Goal: Find specific page/section: Find specific page/section

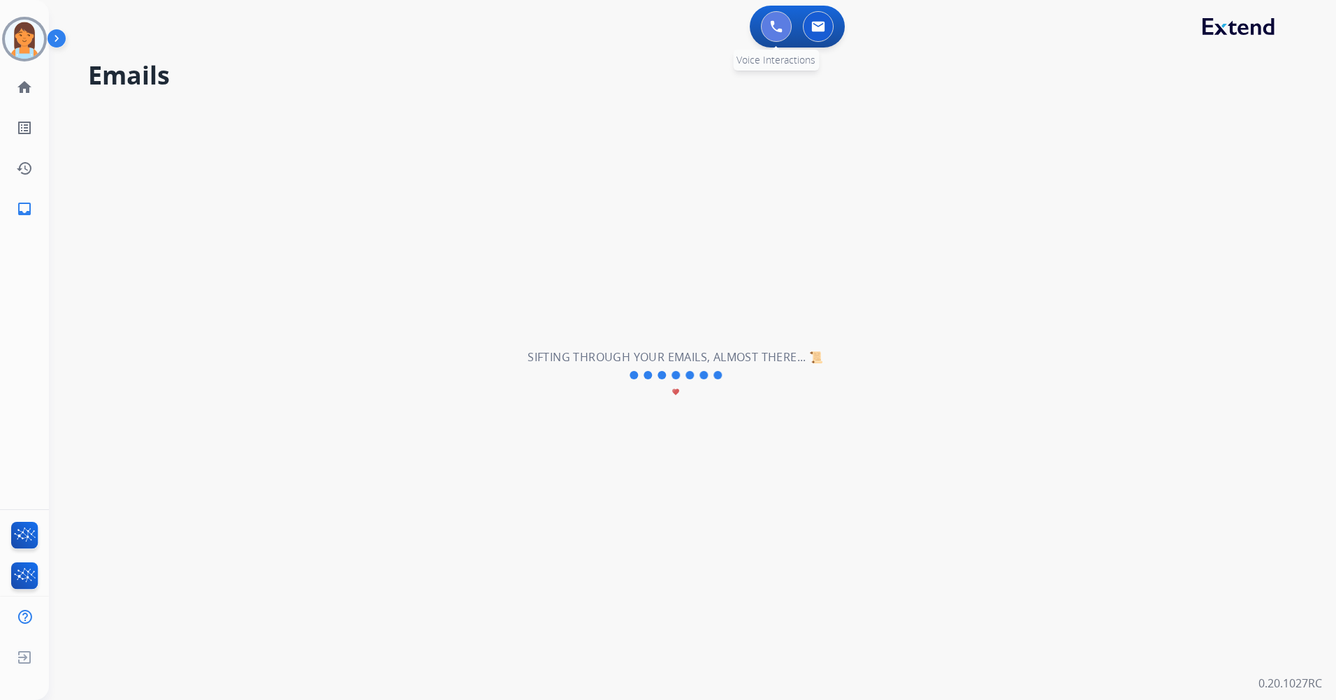
click at [776, 22] on img at bounding box center [776, 26] width 13 height 13
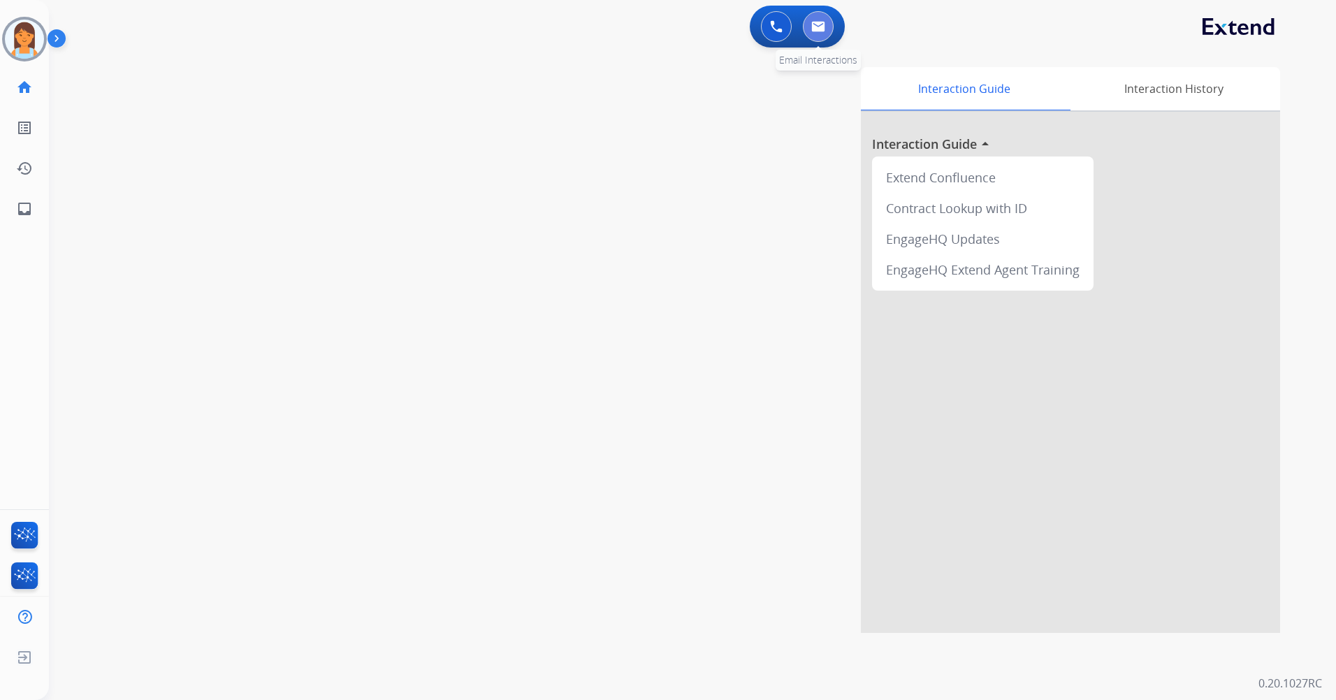
click at [817, 36] on button at bounding box center [818, 26] width 31 height 31
